Goal: Task Accomplishment & Management: Use online tool/utility

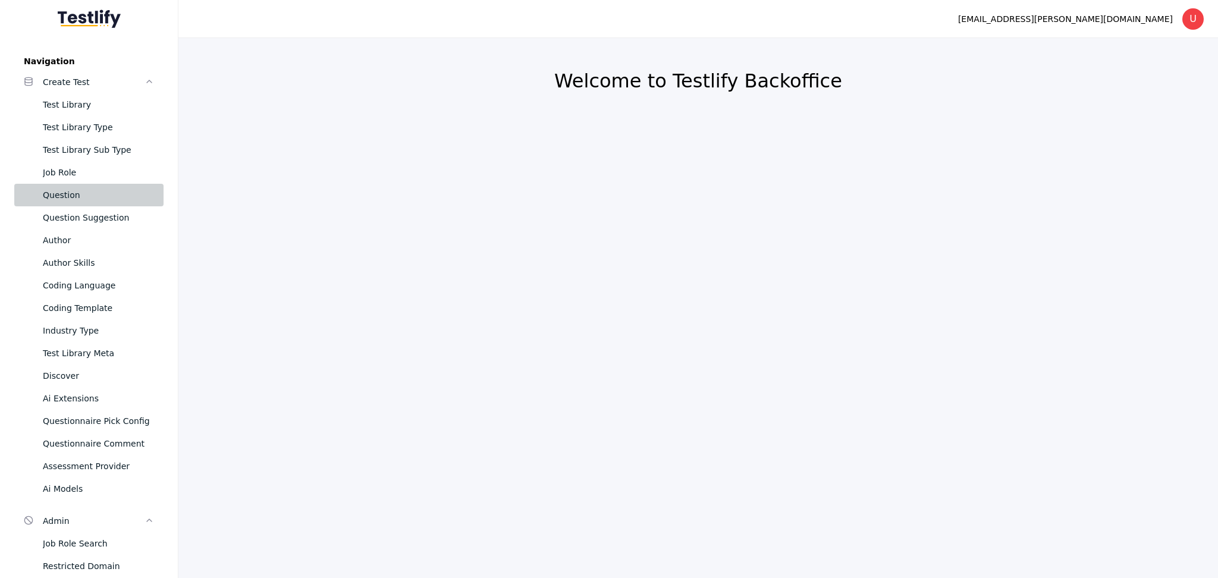
click at [61, 192] on div "Question" at bounding box center [98, 195] width 111 height 14
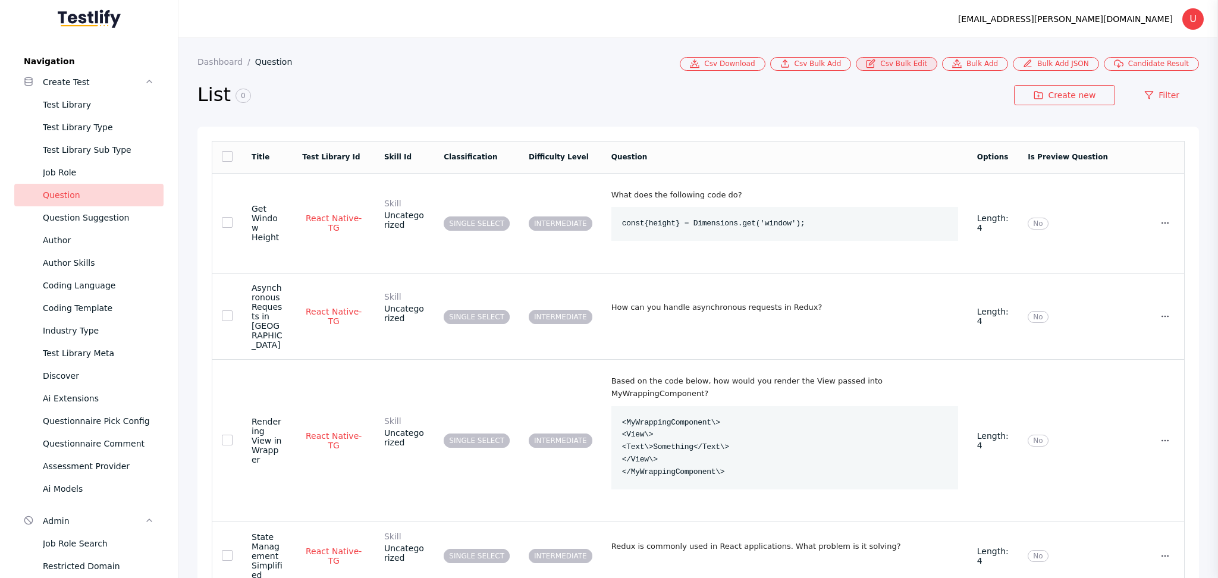
click at [926, 61] on link "Csv Bulk Edit" at bounding box center [897, 64] width 82 height 14
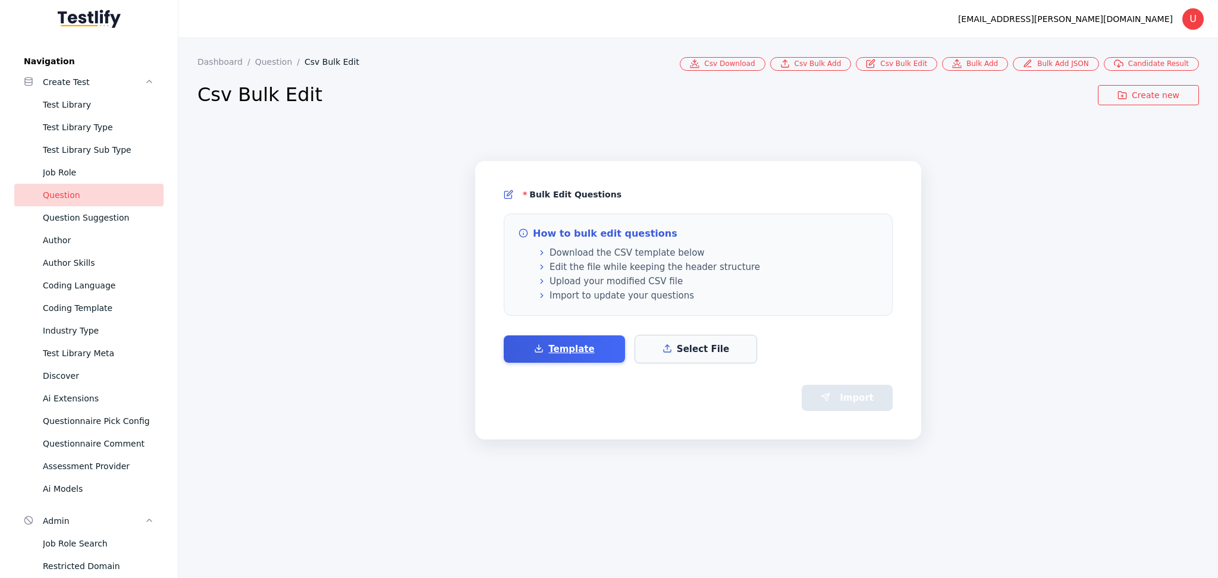
click at [695, 347] on label "Select File" at bounding box center [696, 349] width 123 height 29
click at [0, 0] on input "Select File" at bounding box center [0, 0] width 0 height 0
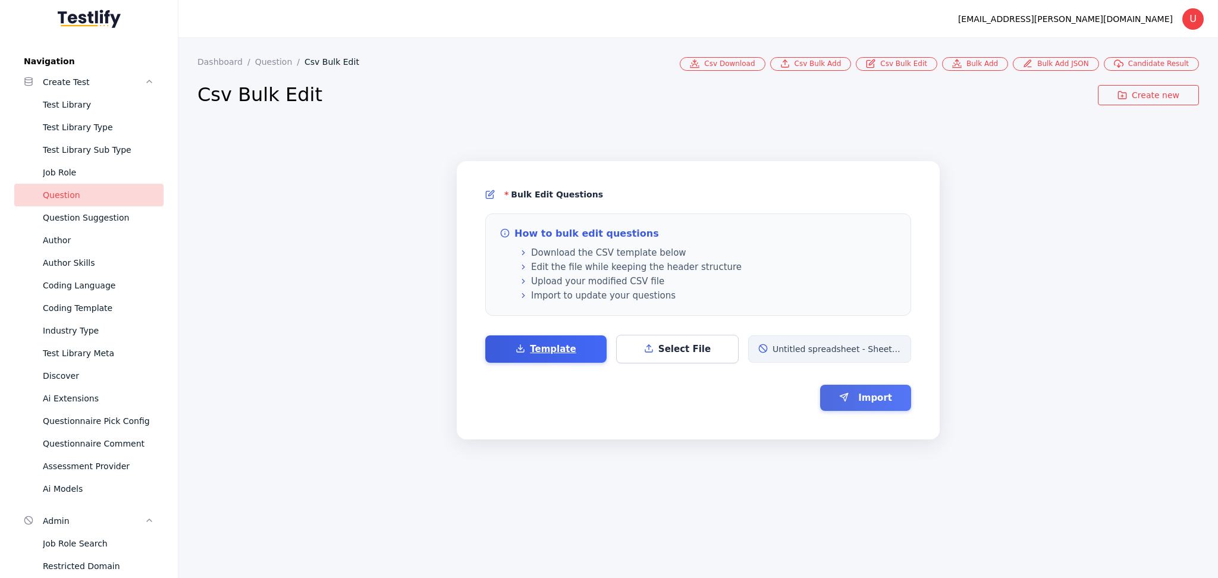
click at [881, 395] on button "Import" at bounding box center [865, 398] width 91 height 26
